Goal: Task Accomplishment & Management: Manage account settings

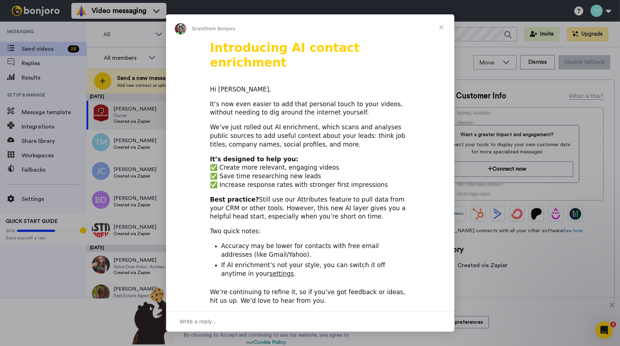
click at [442, 27] on span "Close" at bounding box center [441, 27] width 26 height 26
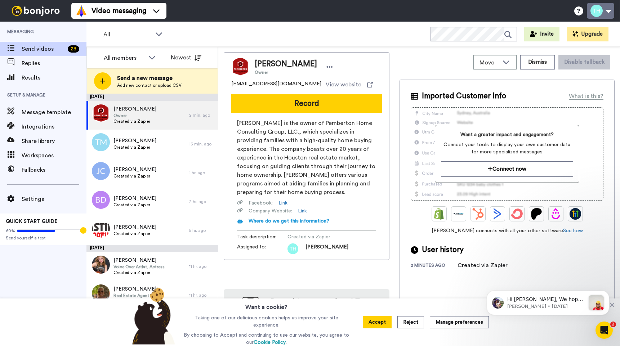
click at [609, 13] on button at bounding box center [600, 11] width 27 height 16
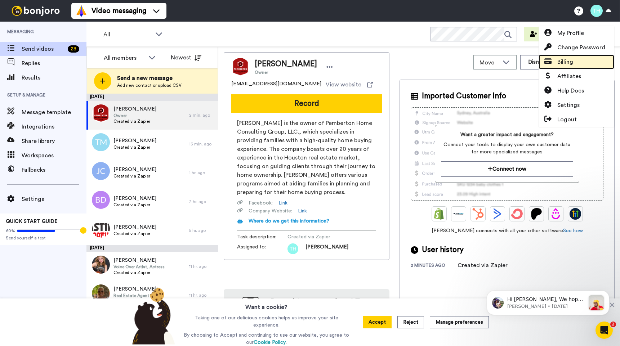
click at [570, 66] on span "Billing" at bounding box center [565, 62] width 16 height 9
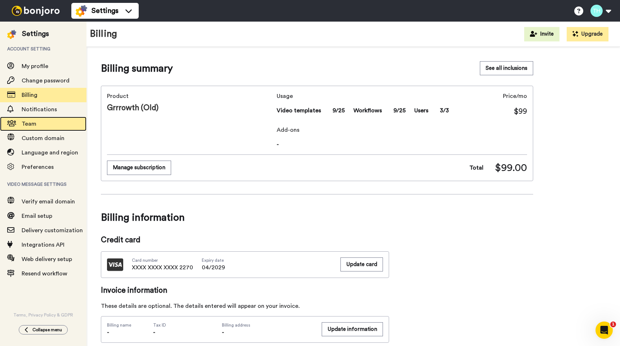
click at [40, 121] on span "Team" at bounding box center [54, 124] width 65 height 9
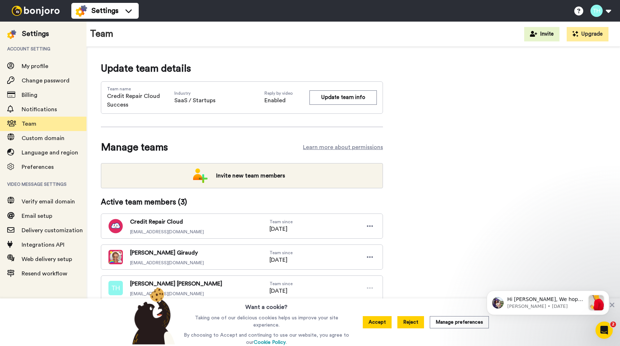
click at [412, 326] on button "Reject" at bounding box center [410, 322] width 27 height 12
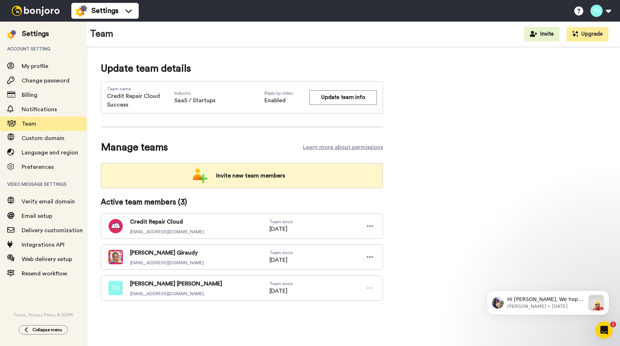
click at [254, 173] on span "Invite new team members" at bounding box center [250, 176] width 80 height 14
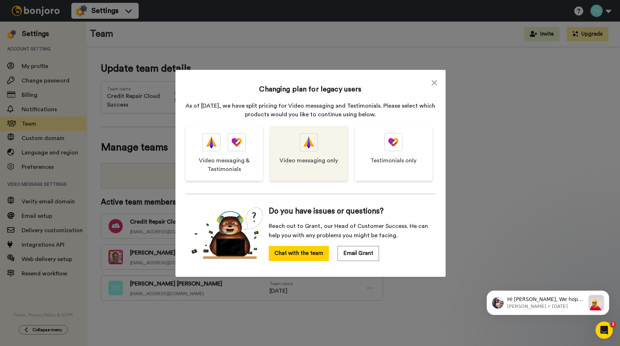
click at [305, 164] on span "Video messaging only" at bounding box center [309, 160] width 58 height 9
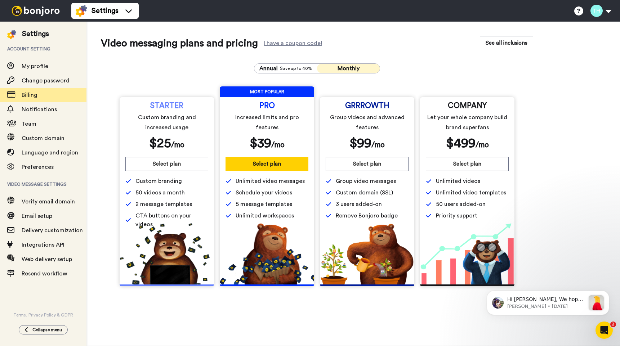
click at [353, 206] on span "3 users added-on" at bounding box center [359, 204] width 46 height 9
click at [452, 204] on span "50 users added-on" at bounding box center [461, 204] width 50 height 9
click at [382, 192] on span "Custom domain (SSL)" at bounding box center [364, 192] width 57 height 9
click at [373, 107] on span "GRRROWTH" at bounding box center [367, 106] width 44 height 6
click at [608, 15] on button at bounding box center [600, 11] width 27 height 16
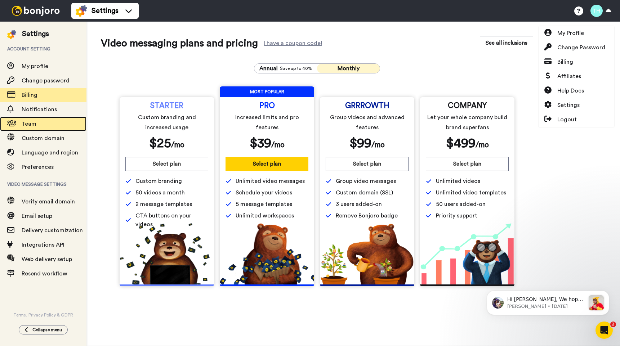
click at [45, 126] on span "Team" at bounding box center [54, 124] width 65 height 9
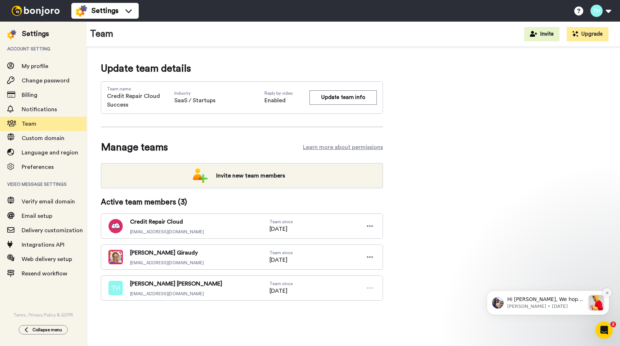
click at [606, 292] on icon "Dismiss notification" at bounding box center [607, 293] width 4 height 4
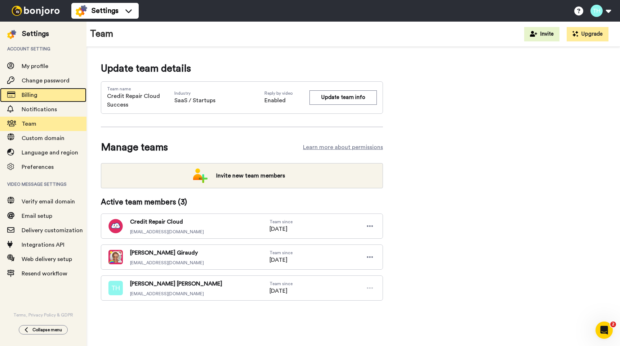
click at [35, 97] on span "Billing" at bounding box center [30, 95] width 16 height 6
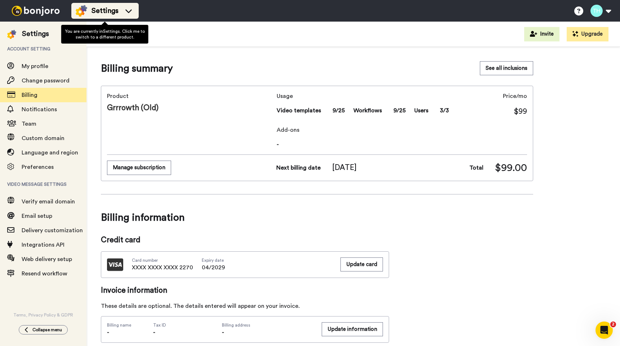
click at [134, 16] on div "Settings" at bounding box center [105, 11] width 59 height 12
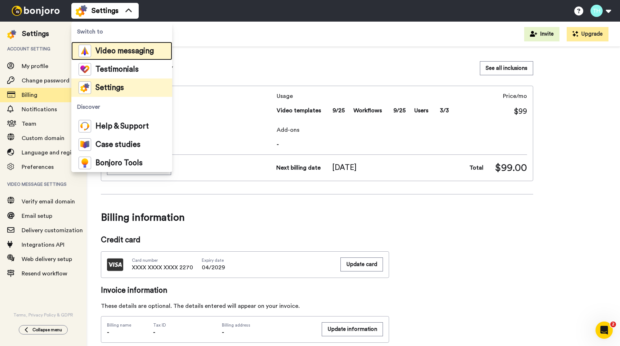
click at [120, 48] on span "Video messaging" at bounding box center [124, 51] width 58 height 7
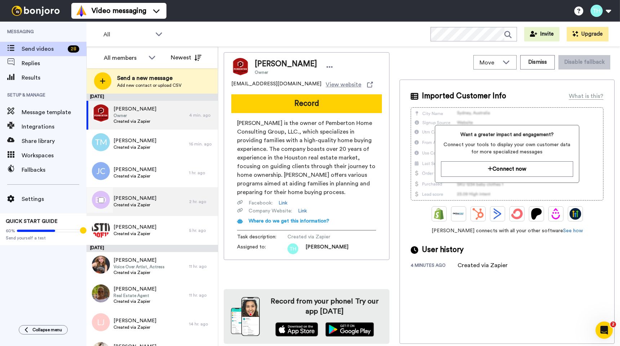
click at [158, 208] on div "Briana DeBose Created via Zapier" at bounding box center [137, 201] width 103 height 29
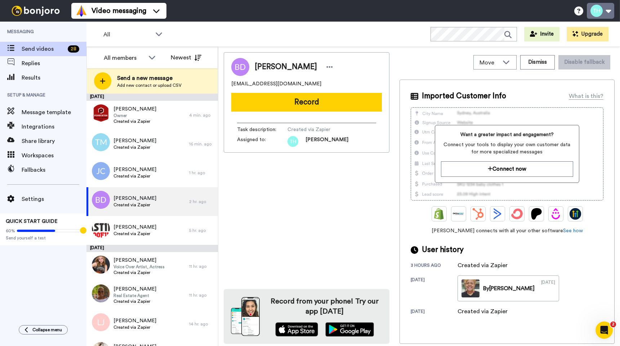
click at [610, 13] on button at bounding box center [600, 11] width 27 height 16
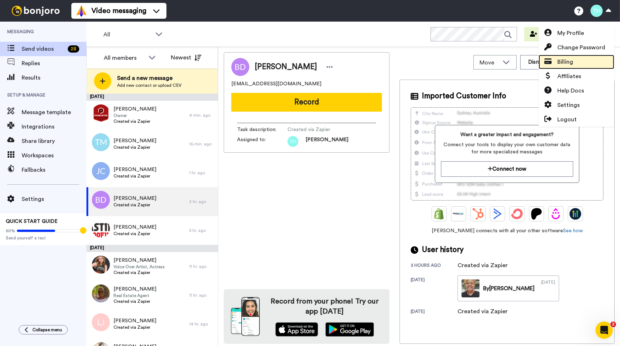
click at [564, 61] on span "Billing" at bounding box center [565, 62] width 16 height 9
